Goal: Navigation & Orientation: Find specific page/section

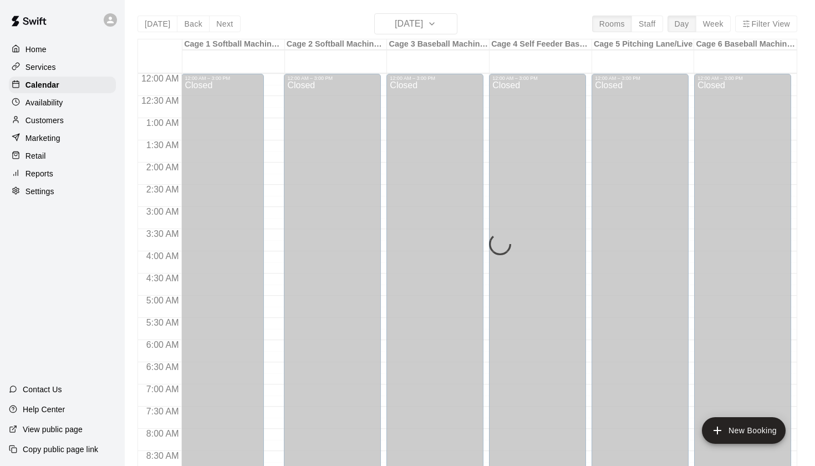
scroll to position [627, 0]
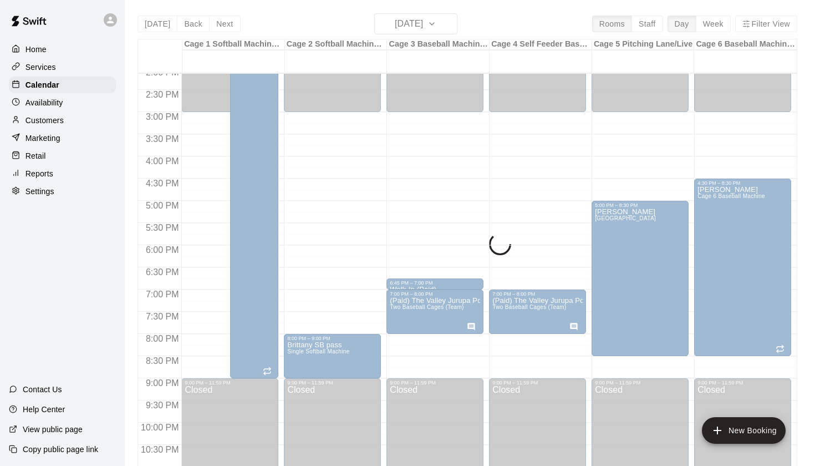
click at [422, 19] on div "[DATE] Back [DATE][DATE] Rooms Staff Day Week Filter View Cage 1 Softball Machi…" at bounding box center [468, 246] width 660 height 466
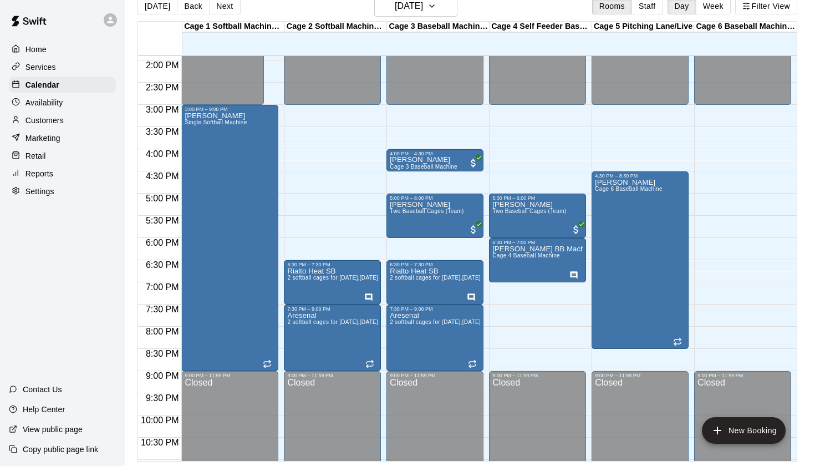
scroll to position [615, 0]
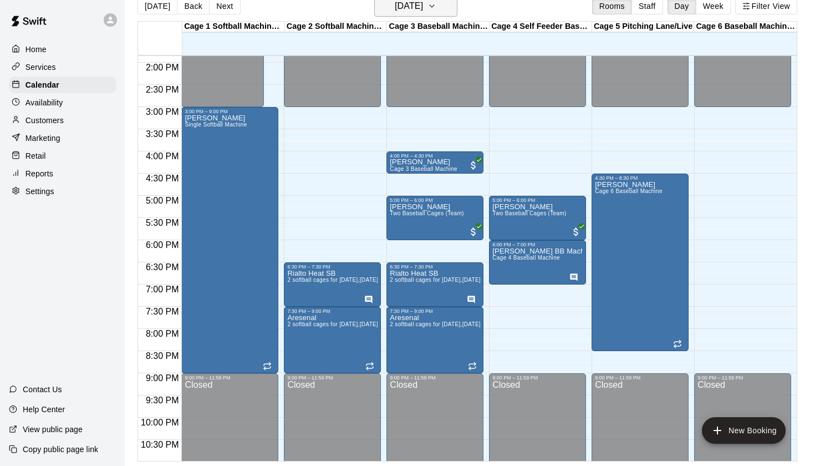
click at [445, 12] on button "Thursday Sep 11" at bounding box center [415, 6] width 83 height 21
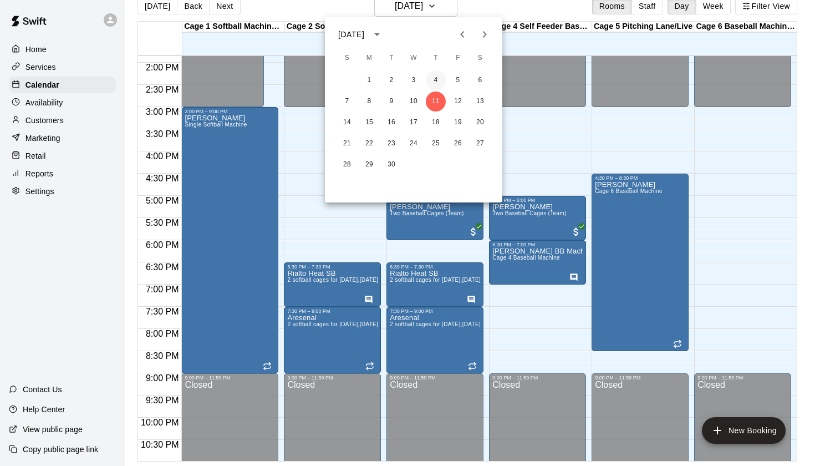
click at [434, 84] on button "4" at bounding box center [436, 80] width 20 height 20
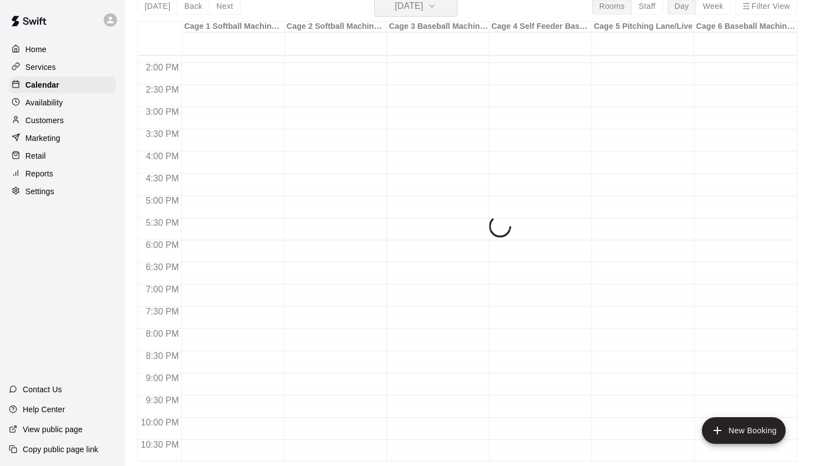
scroll to position [13, 0]
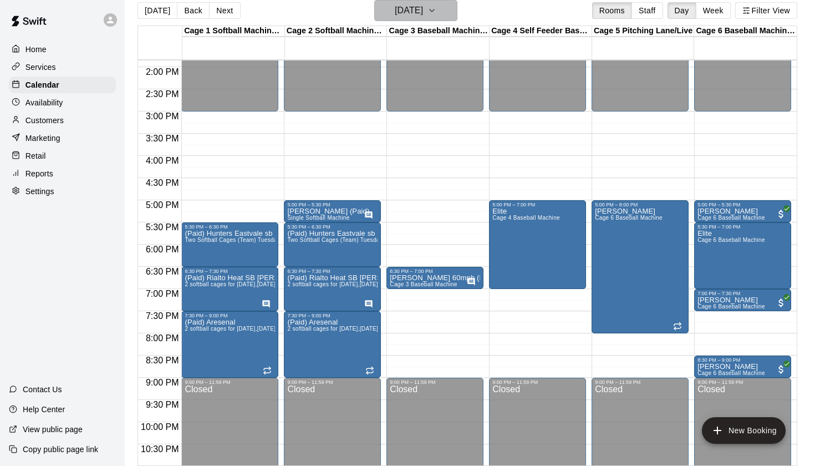
click at [423, 14] on h6 "Thursday Sep 04" at bounding box center [409, 11] width 28 height 16
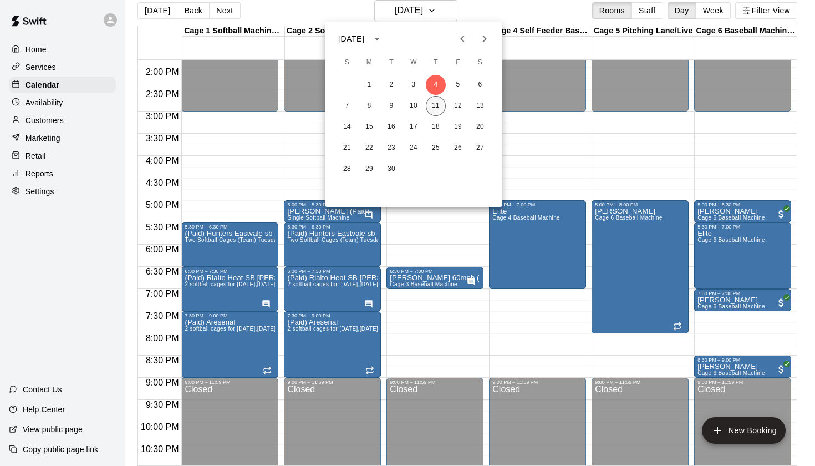
click at [436, 104] on button "11" at bounding box center [436, 106] width 20 height 20
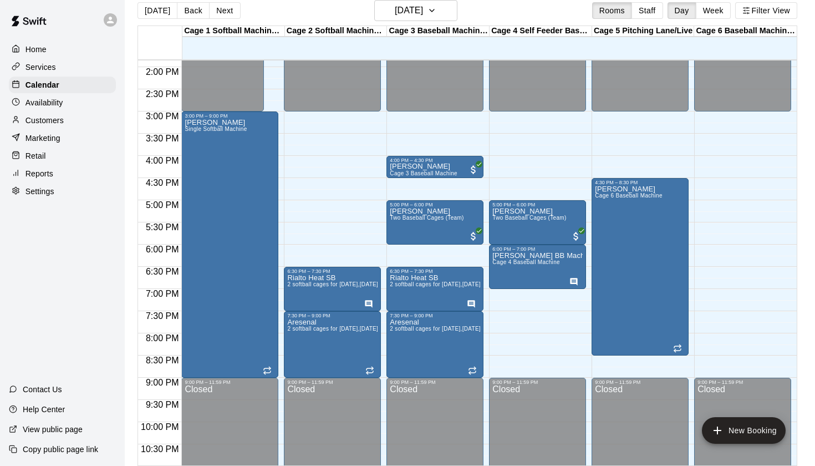
click at [514, 14] on div "Today Back Next Thursday Sep 11 Rooms Staff Day Week Filter View" at bounding box center [468, 13] width 660 height 26
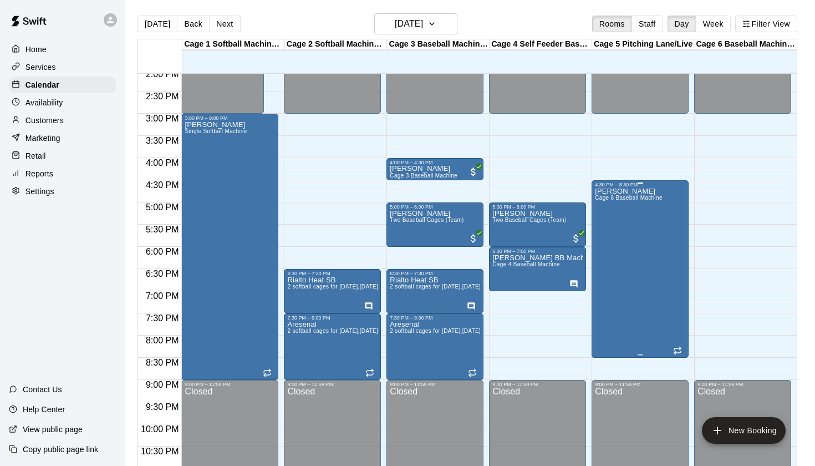
scroll to position [627, 0]
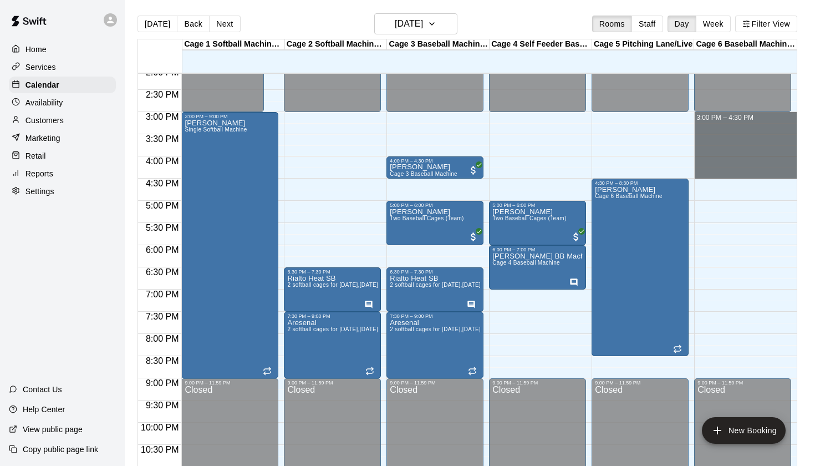
drag, startPoint x: 707, startPoint y: 174, endPoint x: 702, endPoint y: 121, distance: 53.0
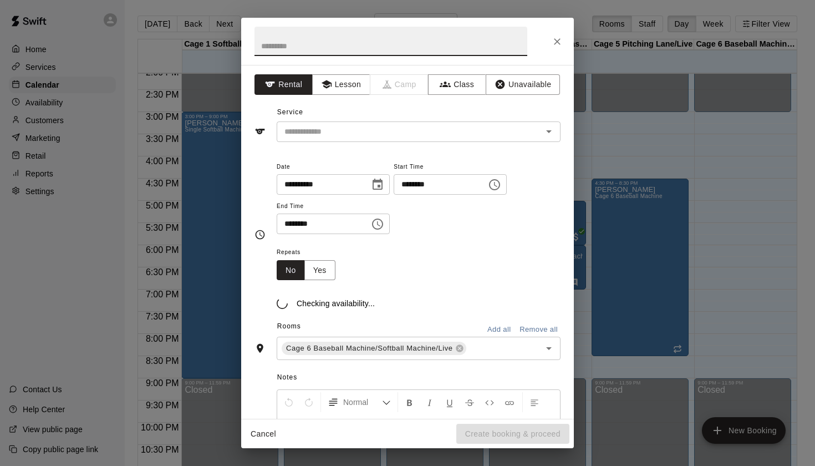
click at [557, 37] on icon "Close" at bounding box center [557, 41] width 11 height 11
